Goal: Transaction & Acquisition: Obtain resource

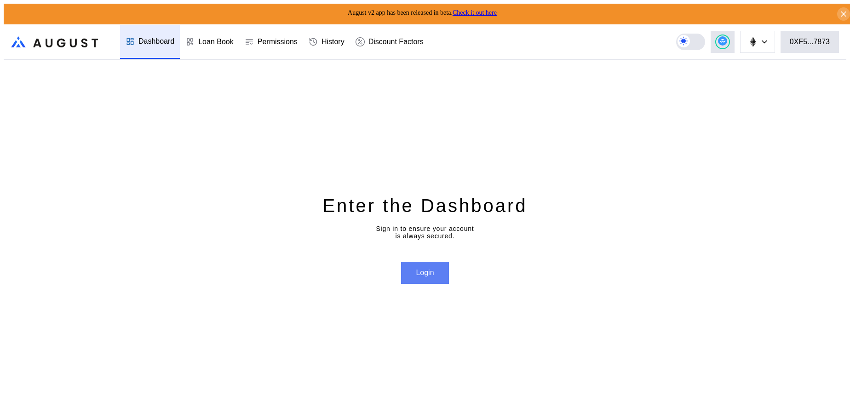
click at [428, 262] on button "Login" at bounding box center [424, 273] width 47 height 22
click at [829, 41] on div "0XF5...7873" at bounding box center [810, 42] width 40 height 8
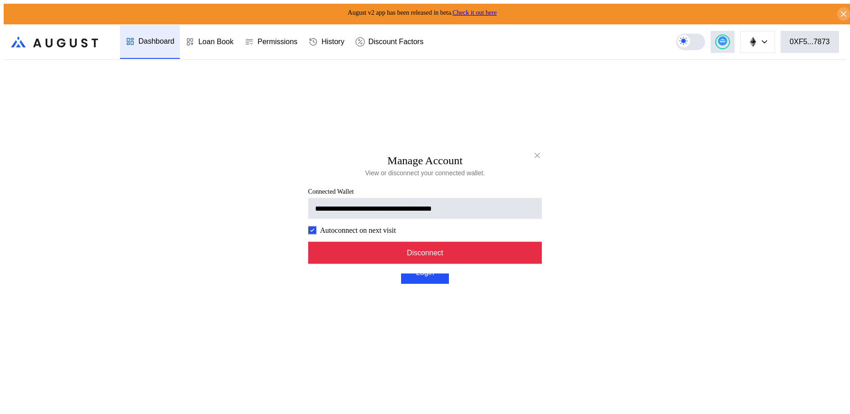
click at [426, 257] on button "Disconnect" at bounding box center [425, 253] width 234 height 22
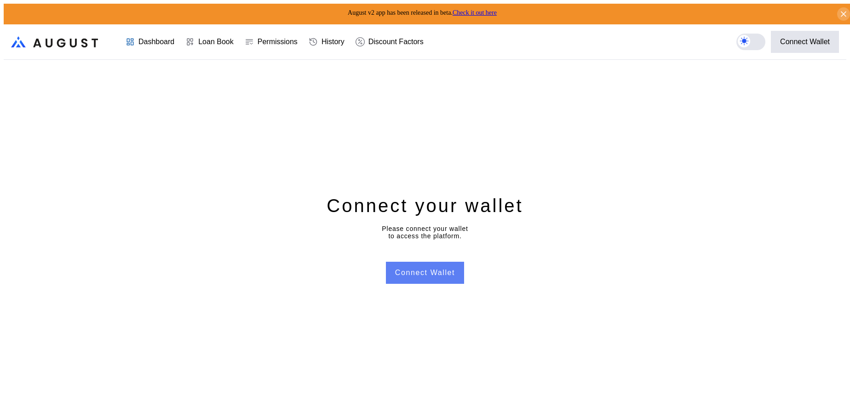
click at [421, 263] on button "Connect Wallet" at bounding box center [425, 273] width 78 height 22
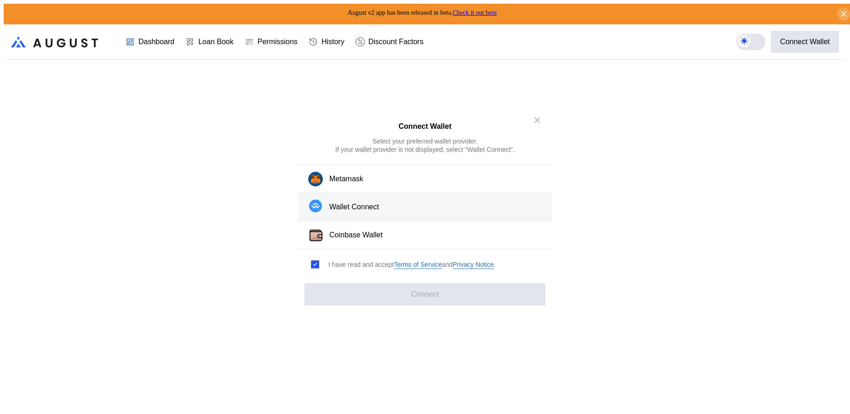
click at [341, 211] on div "Wallet Connect" at bounding box center [354, 207] width 50 height 10
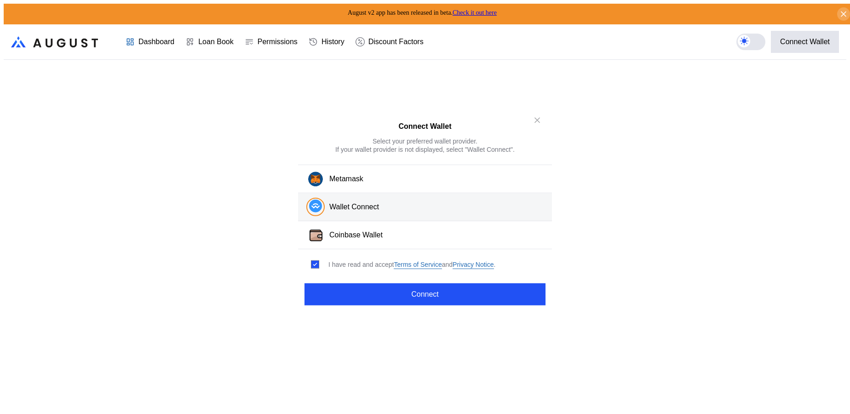
click at [435, 213] on button "Wallet Connect" at bounding box center [425, 207] width 254 height 28
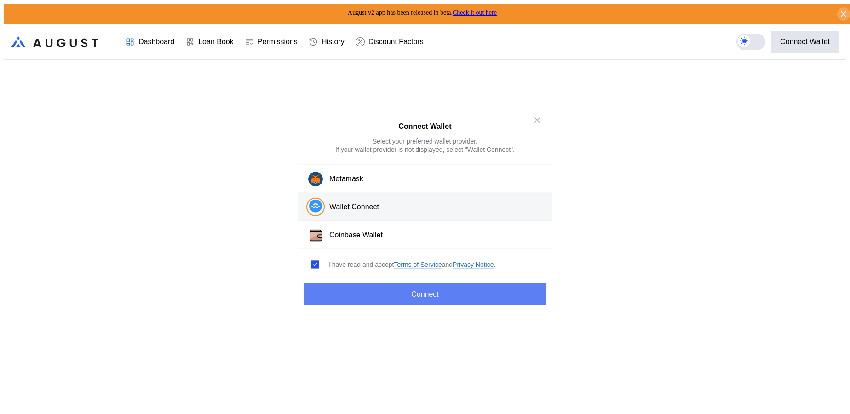
click at [446, 292] on button "Connect" at bounding box center [424, 294] width 241 height 22
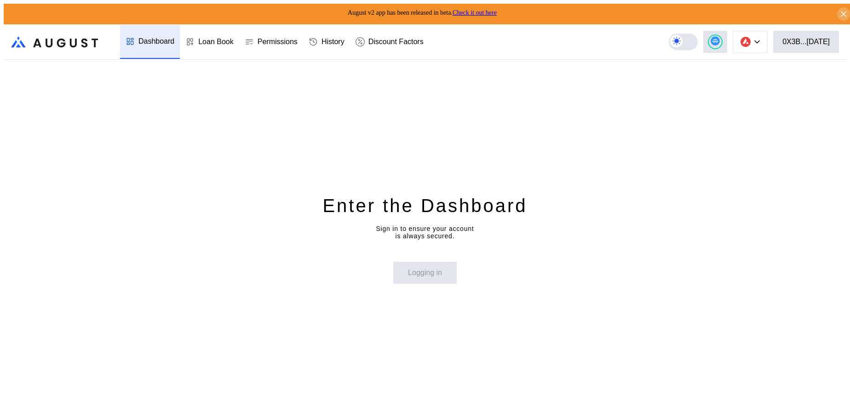
click at [516, 406] on div "Enter the Dashboard Sign in to ensure your account is always secured. Logging in" at bounding box center [425, 239] width 843 height 358
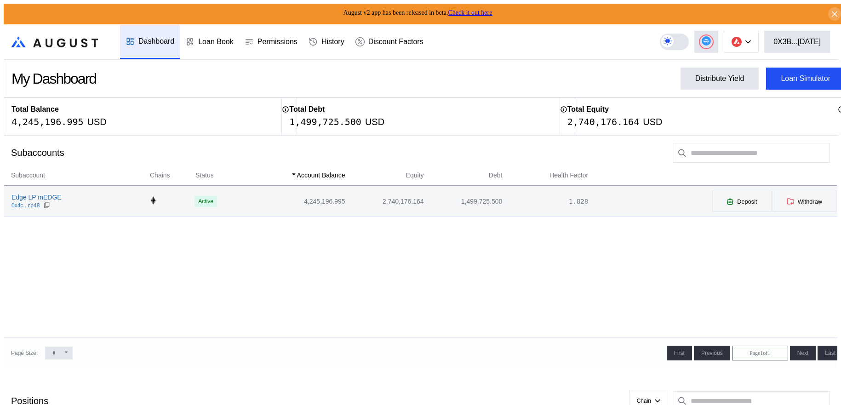
click at [39, 190] on td "Edge LP mEDGE 0x4c...cb48" at bounding box center [77, 201] width 146 height 30
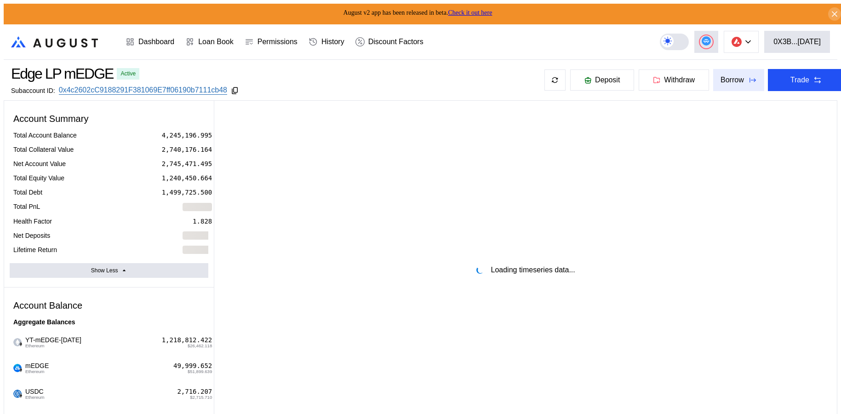
select select "*"
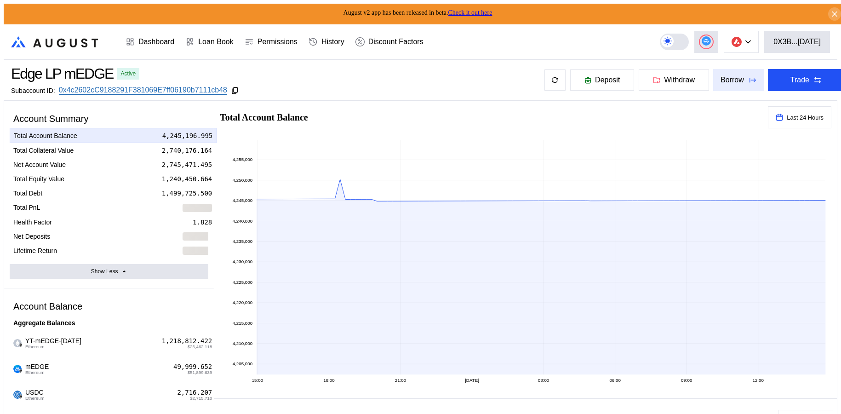
click at [736, 80] on button "Borrow" at bounding box center [738, 80] width 51 height 22
select select "*"
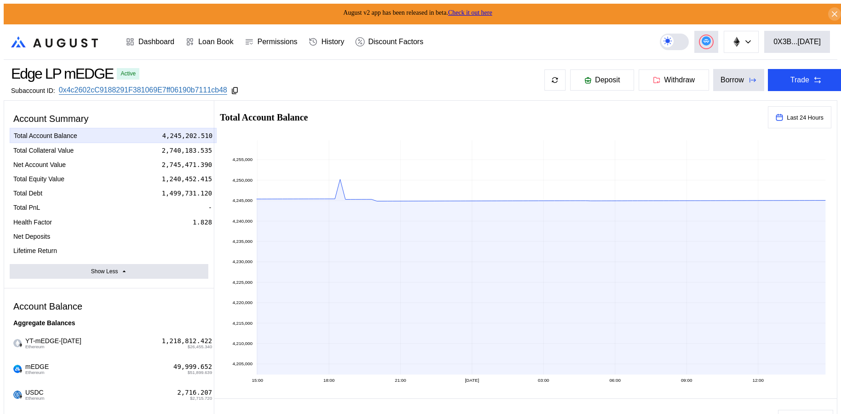
type input "**********"
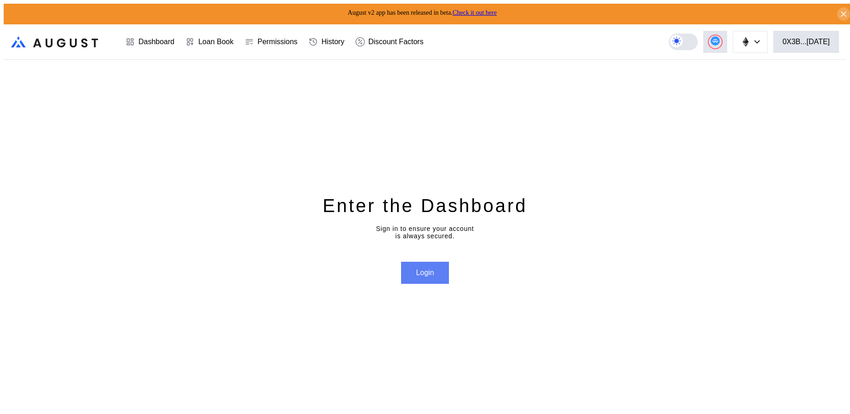
click at [435, 270] on button "Login" at bounding box center [424, 273] width 47 height 22
click at [813, 31] on button "0X3B...[DATE]" at bounding box center [806, 42] width 66 height 22
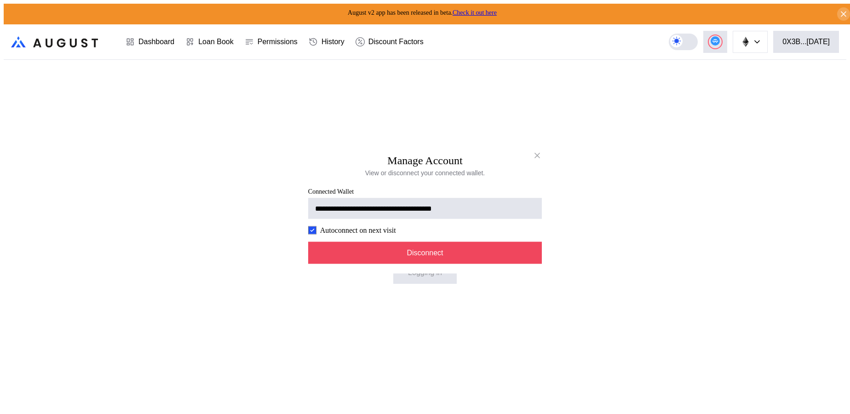
drag, startPoint x: 779, startPoint y: 186, endPoint x: 774, endPoint y: 175, distance: 12.6
click at [779, 413] on div "**********" at bounding box center [425, 418] width 843 height 0
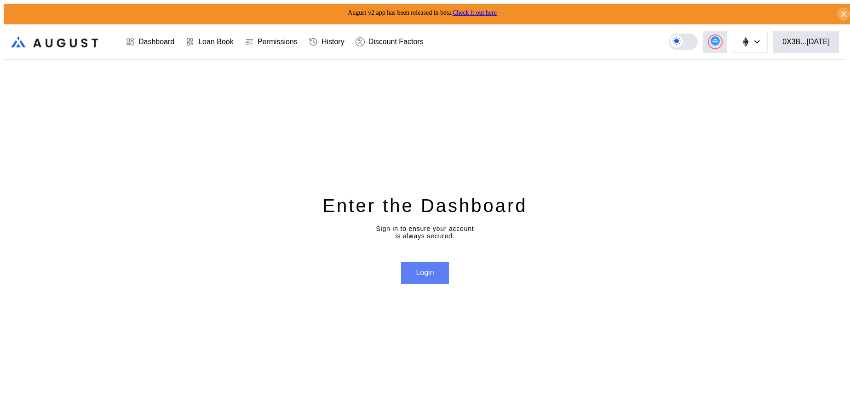
click at [411, 268] on button "Login" at bounding box center [424, 273] width 47 height 22
drag, startPoint x: 156, startPoint y: 39, endPoint x: 364, endPoint y: 367, distance: 388.6
click at [425, 268] on button "Login" at bounding box center [424, 273] width 47 height 22
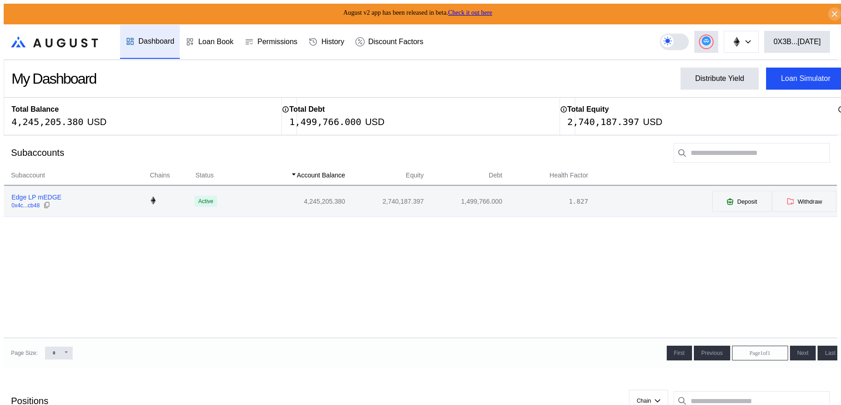
click at [51, 199] on div "Edge LP mEDGE" at bounding box center [36, 197] width 50 height 8
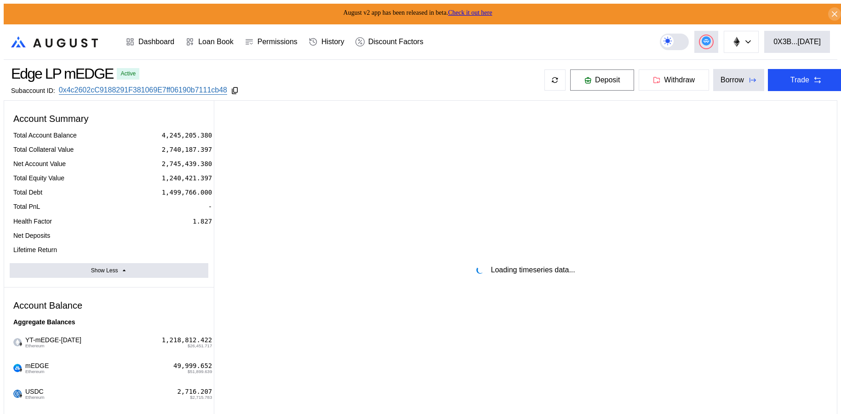
click at [597, 77] on span "Deposit" at bounding box center [607, 80] width 25 height 8
select select "*"
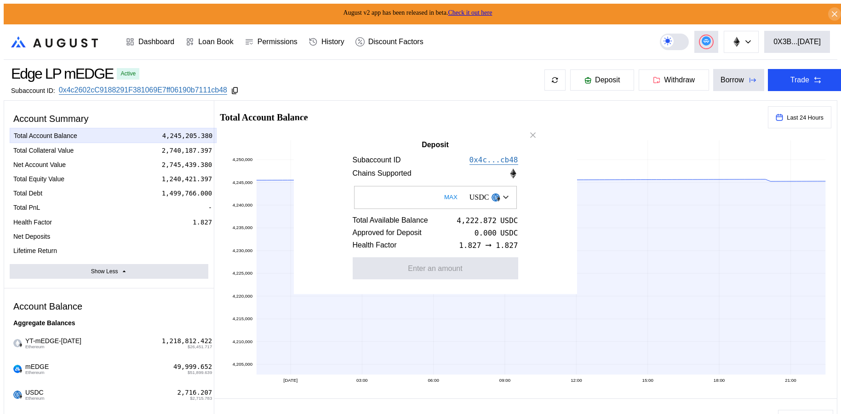
click at [442, 195] on button "MAX" at bounding box center [451, 197] width 19 height 21
type input "**********"
click at [442, 272] on button "Approve" at bounding box center [436, 268] width 166 height 22
click at [476, 275] on button "Deposit" at bounding box center [436, 268] width 166 height 22
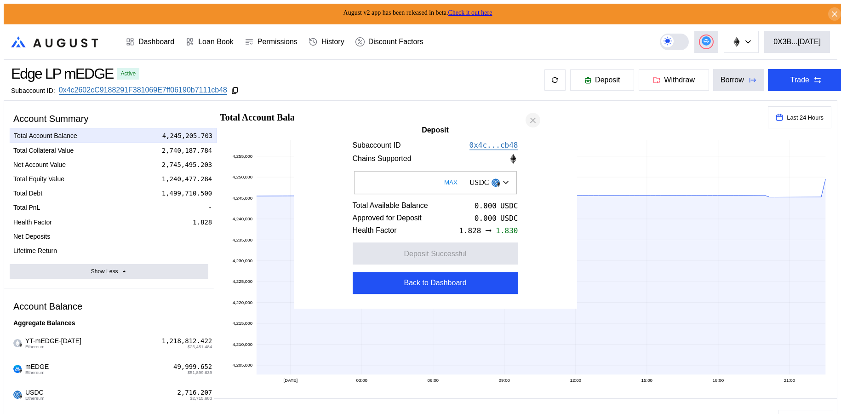
click at [534, 119] on icon "close modal" at bounding box center [533, 120] width 5 height 5
click at [534, 119] on h2 "Total Account Balance" at bounding box center [490, 117] width 541 height 9
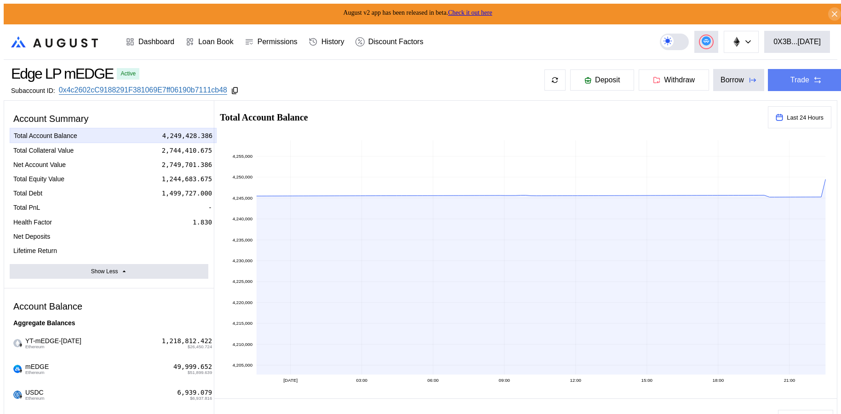
click at [813, 75] on icon at bounding box center [817, 79] width 9 height 9
click at [732, 78] on div "Borrow" at bounding box center [732, 80] width 23 height 8
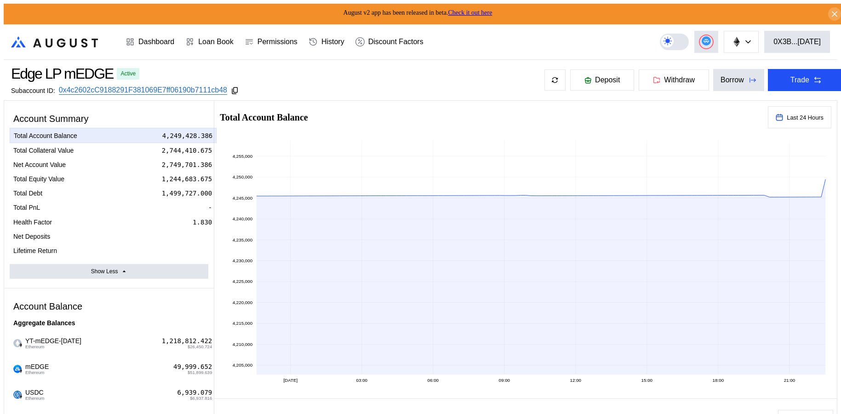
type input "**********"
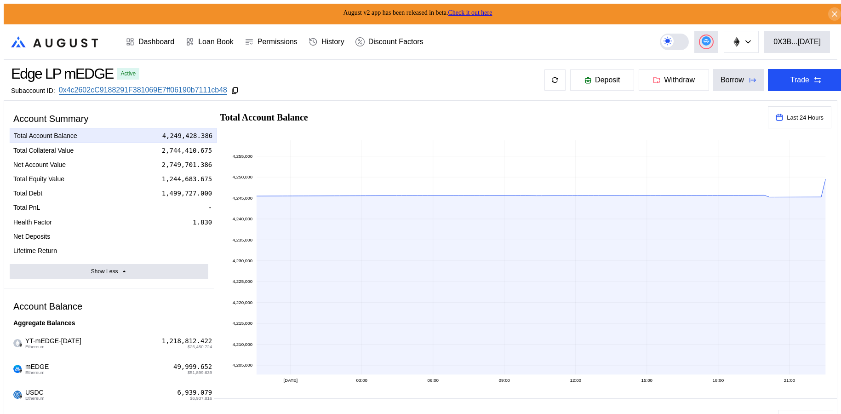
click at [735, 71] on button "Borrow" at bounding box center [738, 80] width 51 height 22
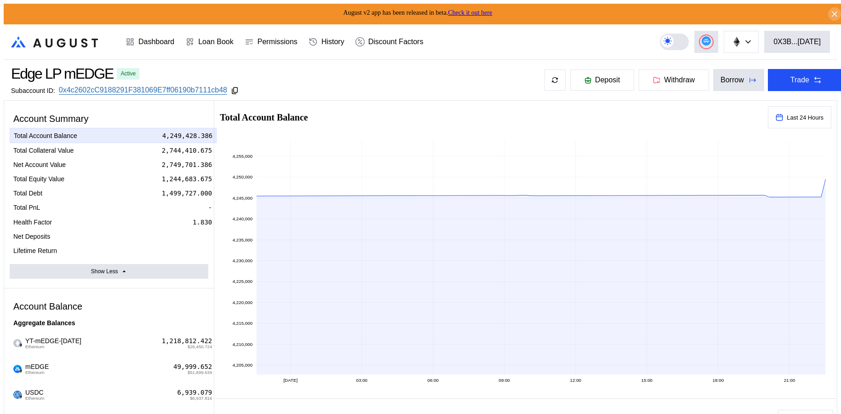
type input "**********"
click at [231, 91] on icon at bounding box center [235, 90] width 8 height 8
